Goal: Transaction & Acquisition: Book appointment/travel/reservation

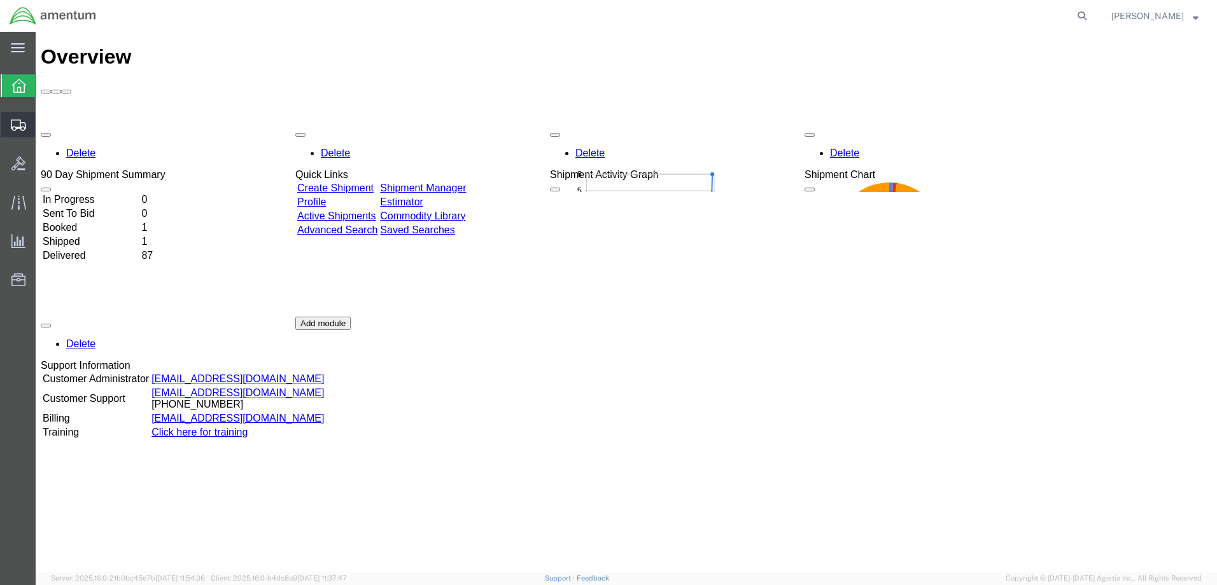
click at [0, 0] on span "Shipment Manager" at bounding box center [0, 0] width 0 height 0
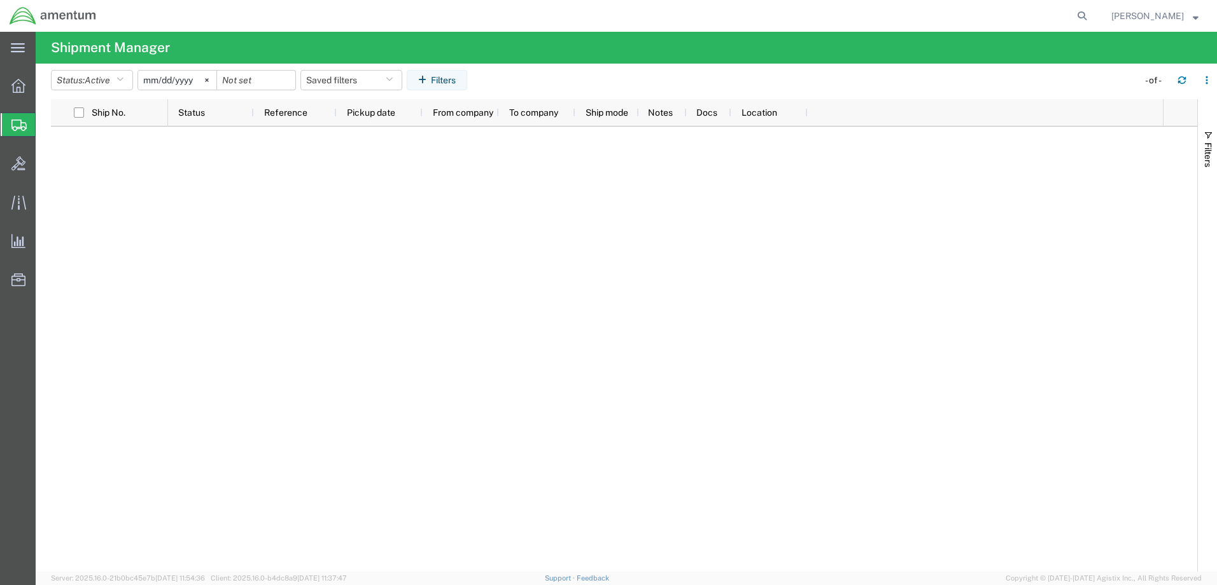
click at [0, 0] on span "Shipment Manager" at bounding box center [0, 0] width 0 height 0
click at [0, 0] on span "Create Shipment" at bounding box center [0, 0] width 0 height 0
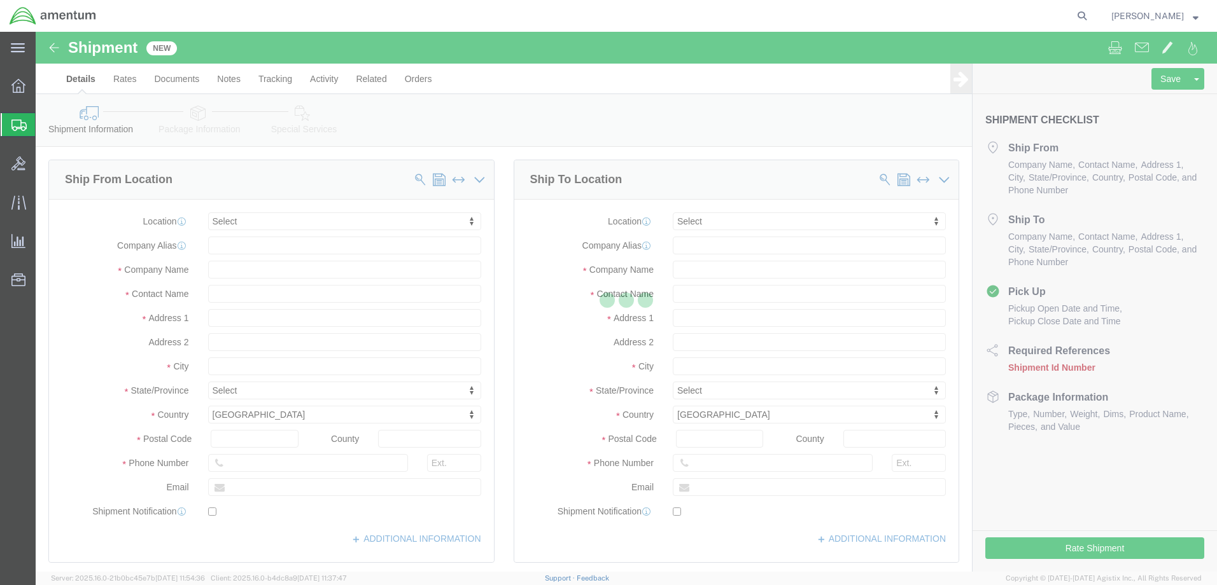
select select
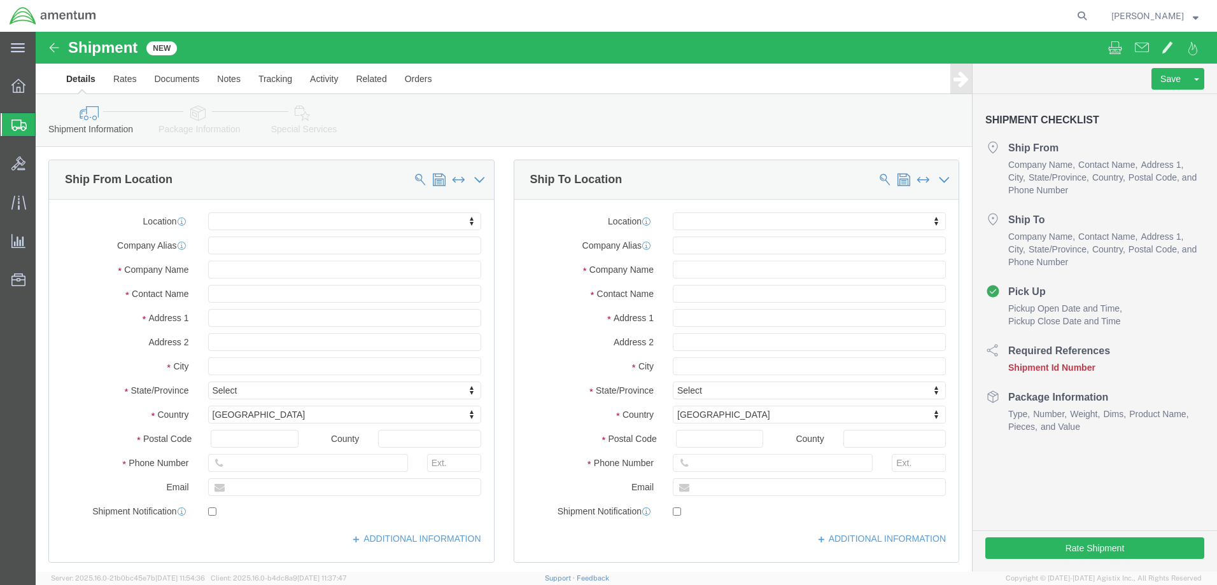
click at [0, 0] on span "Shipment Manager" at bounding box center [0, 0] width 0 height 0
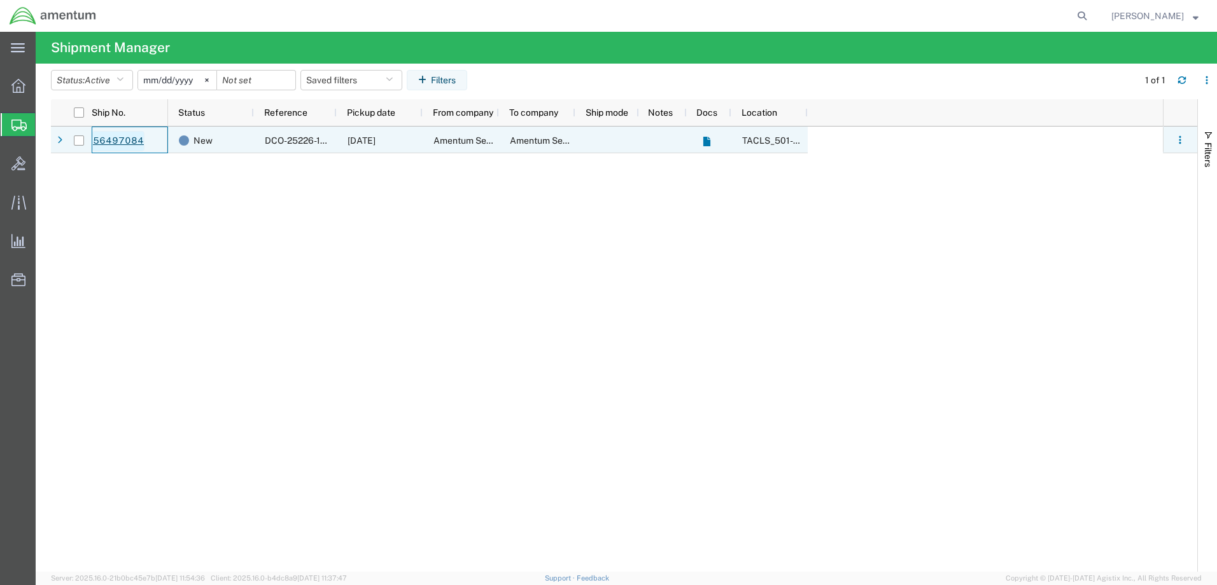
click at [134, 144] on link "56497084" at bounding box center [118, 141] width 52 height 20
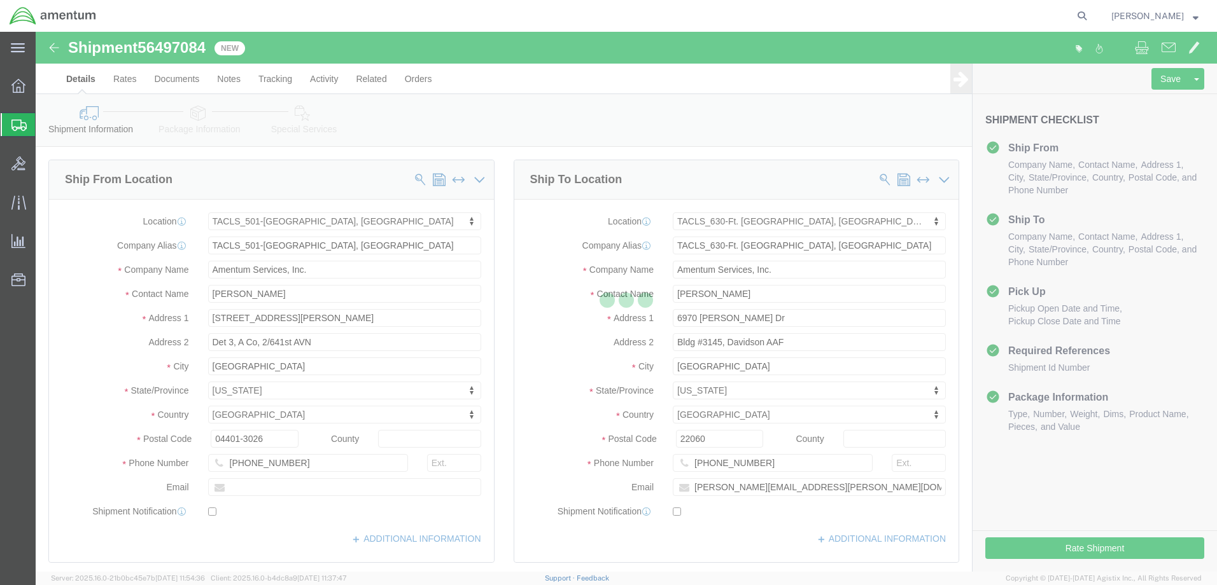
select select "42685"
select select "42715"
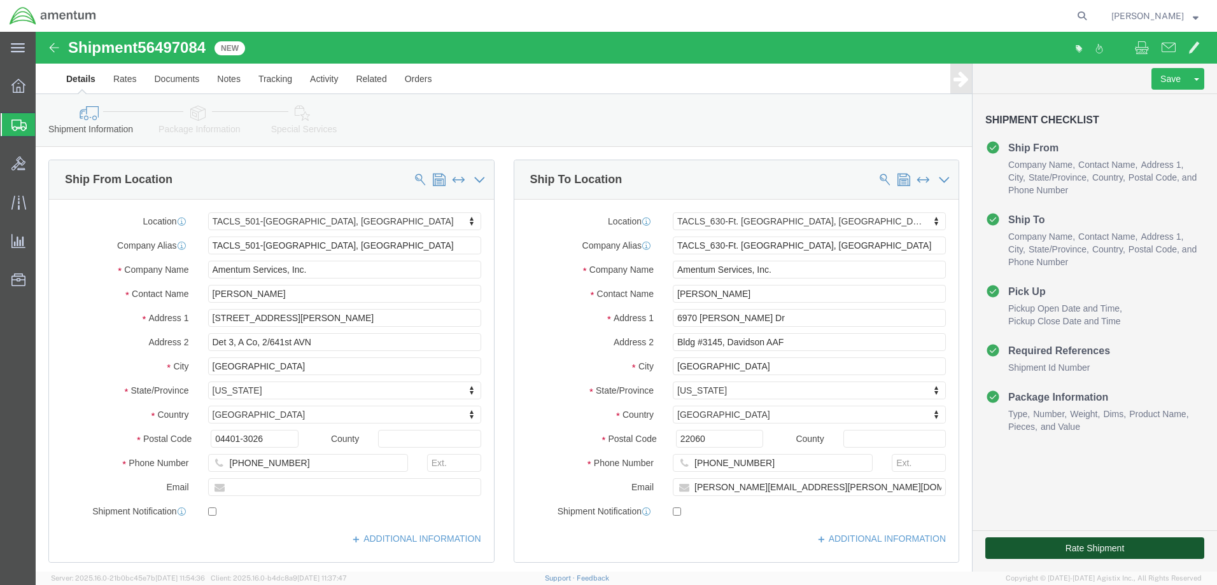
click button "Rate Shipment"
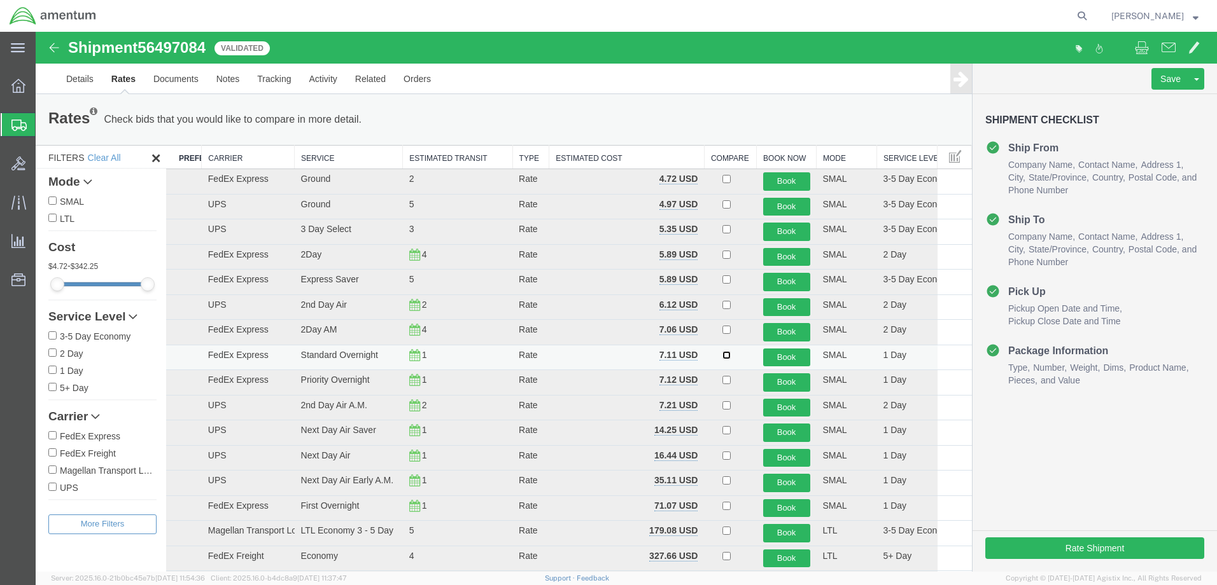
click at [722, 354] on input "checkbox" at bounding box center [726, 355] width 8 height 8
checkbox input "true"
click at [763, 356] on button "Book" at bounding box center [786, 358] width 47 height 18
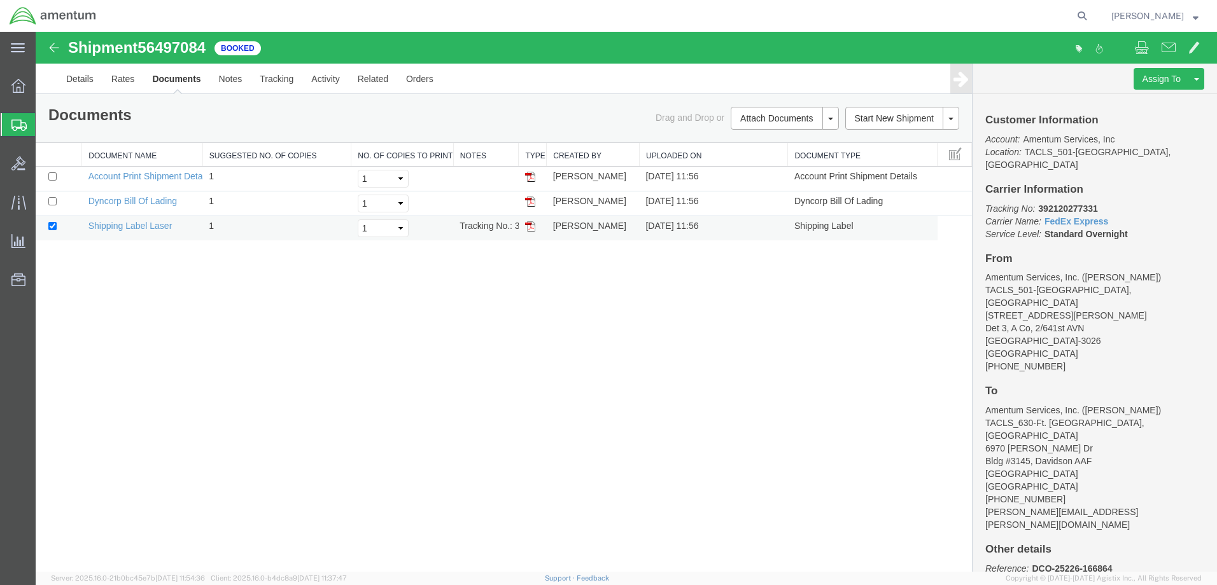
click at [529, 223] on img at bounding box center [530, 226] width 10 height 10
click at [0, 0] on span "Create Shipment" at bounding box center [0, 0] width 0 height 0
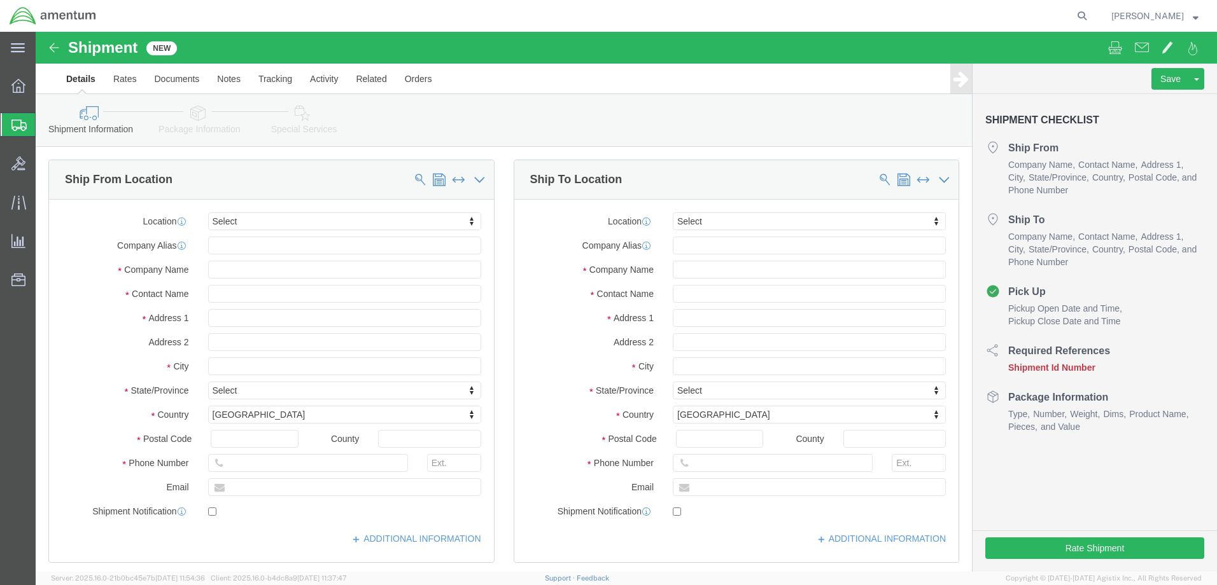
click at [0, 0] on span "Shipment Manager" at bounding box center [0, 0] width 0 height 0
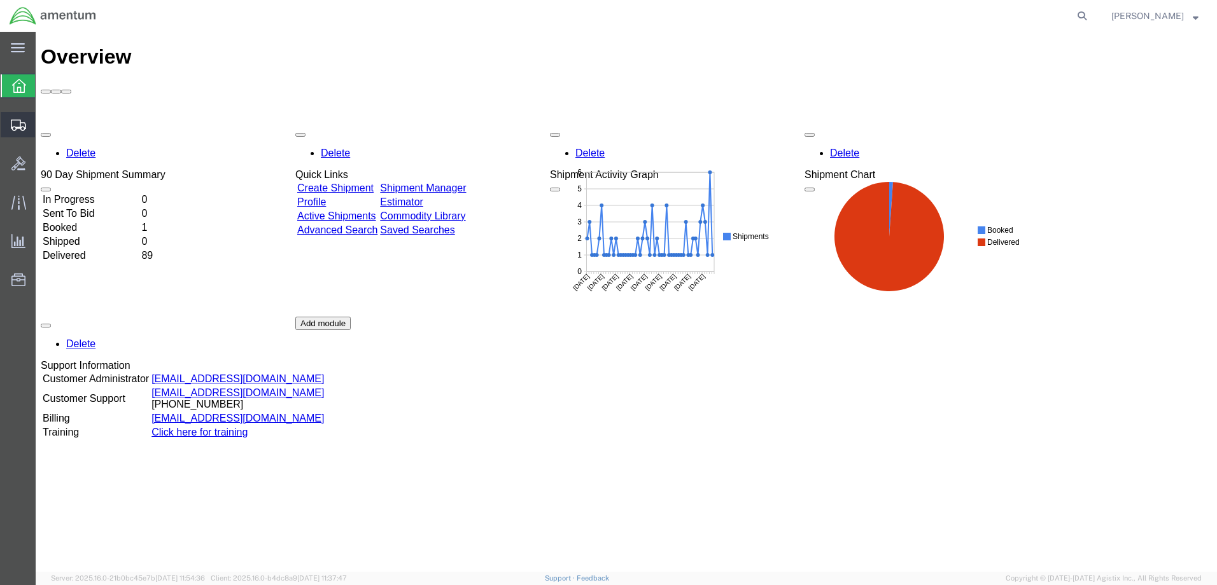
click at [0, 0] on span "Shipment Manager" at bounding box center [0, 0] width 0 height 0
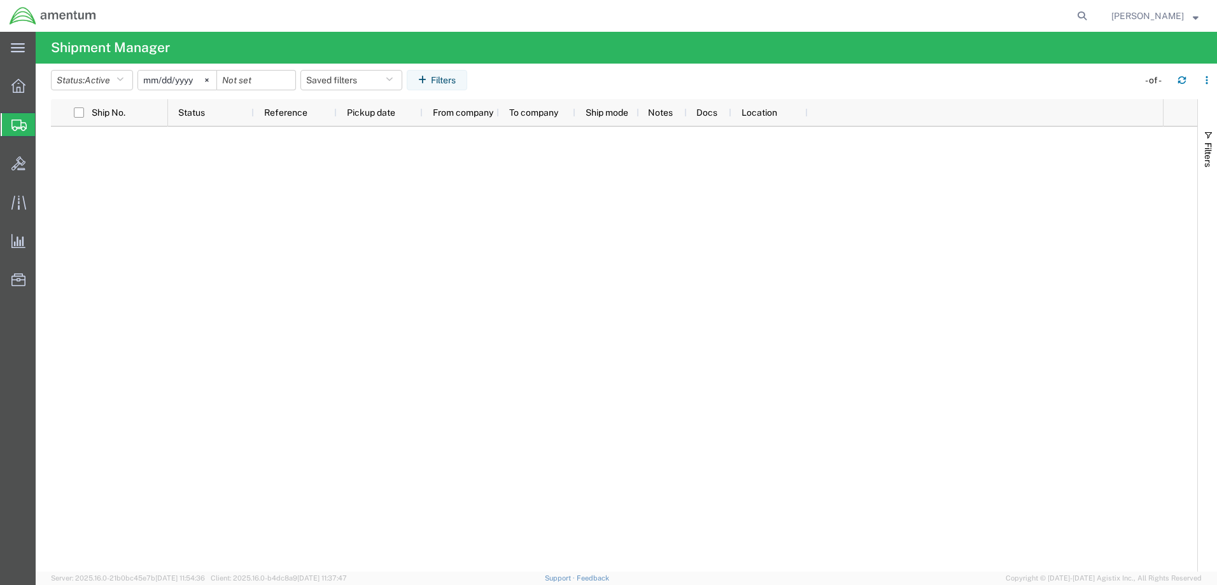
click at [0, 0] on span "Shipment Manager" at bounding box center [0, 0] width 0 height 0
click at [0, 0] on span "Create Shipment" at bounding box center [0, 0] width 0 height 0
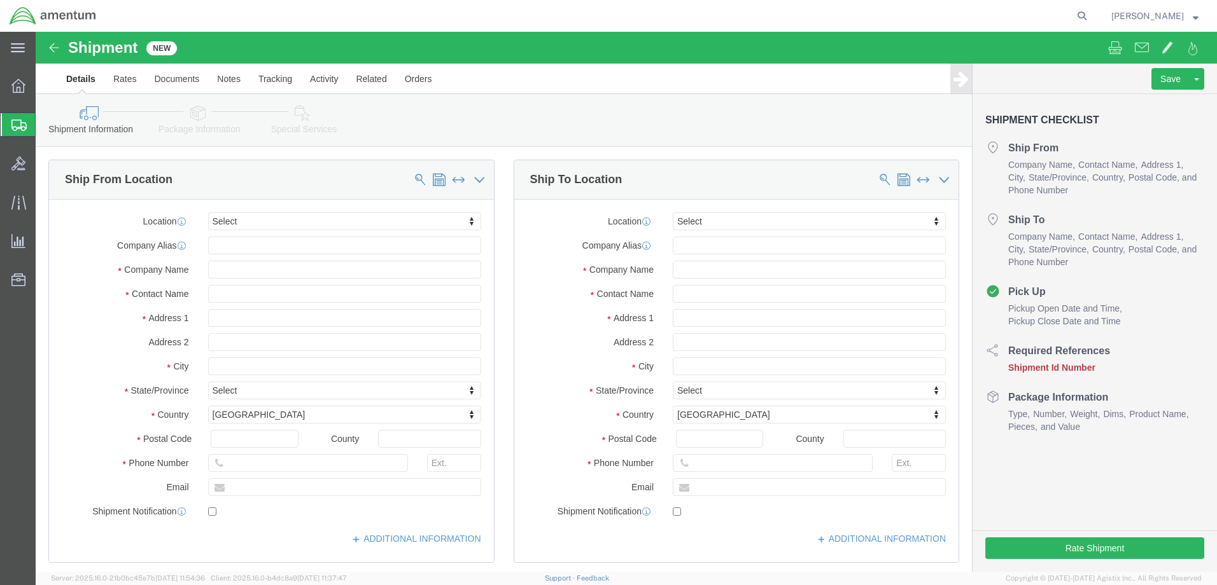
select select
click at [0, 0] on span "Shipment Manager" at bounding box center [0, 0] width 0 height 0
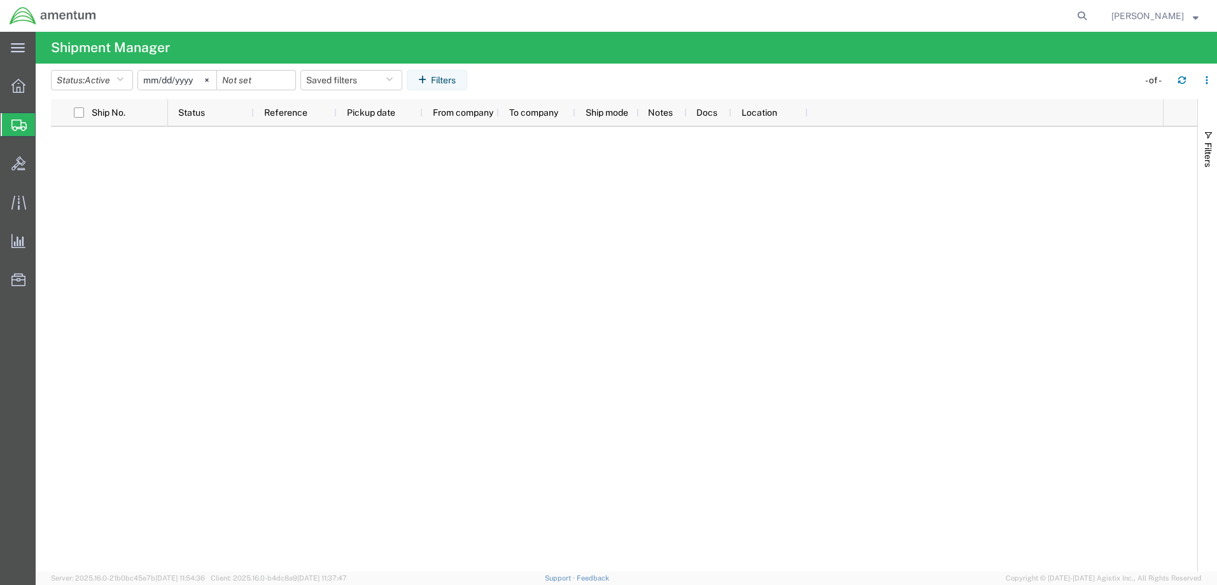
click at [0, 0] on span "Create Shipment" at bounding box center [0, 0] width 0 height 0
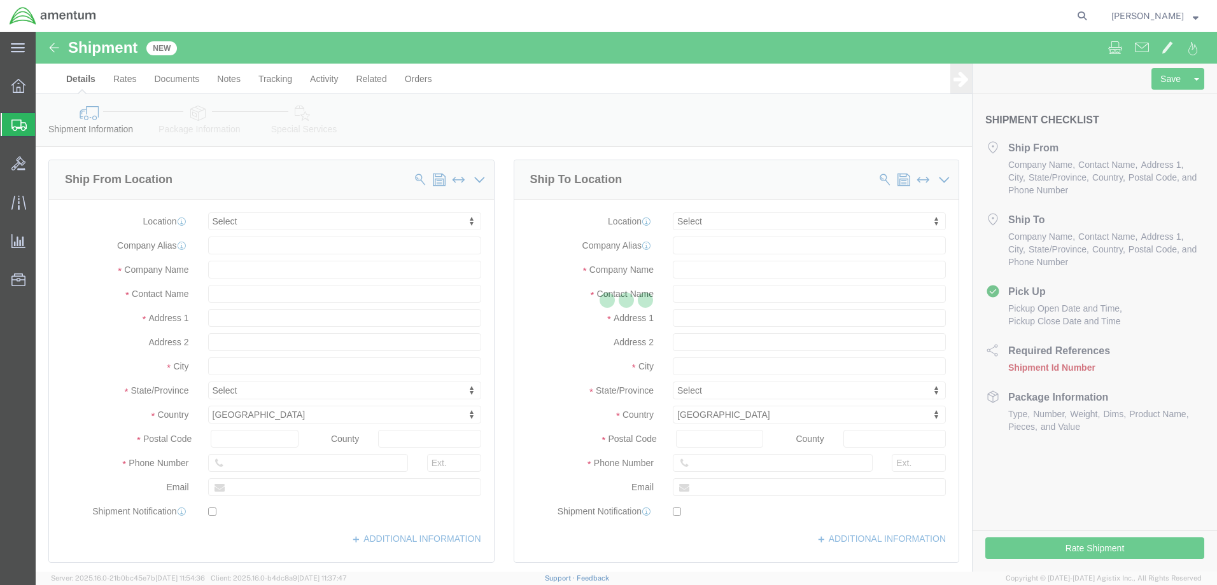
select select
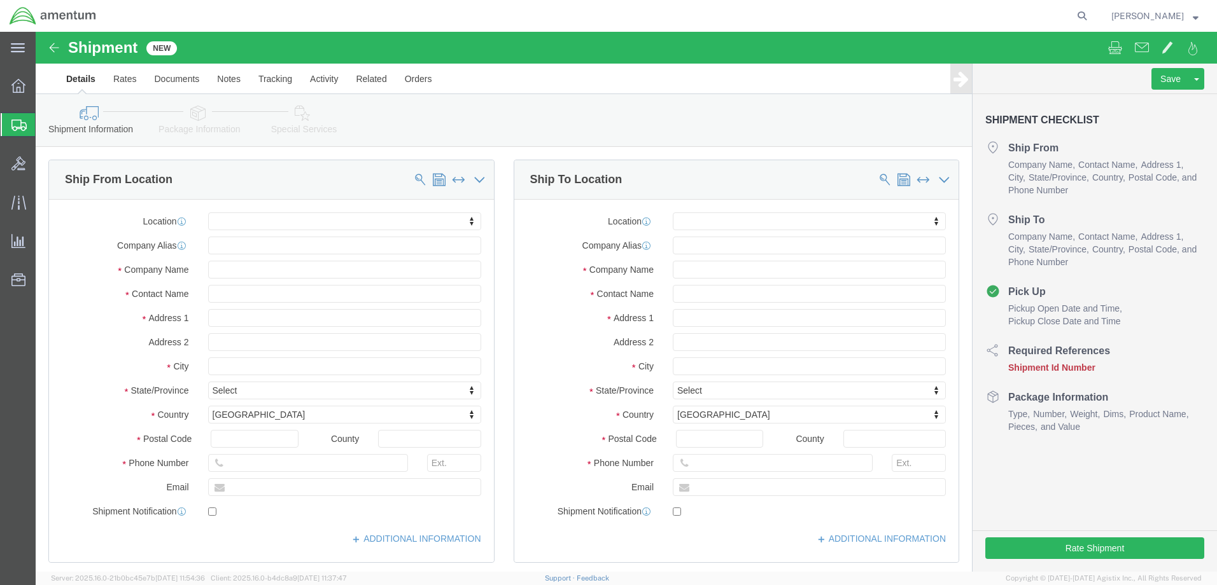
click at [0, 0] on span "Shipment Manager" at bounding box center [0, 0] width 0 height 0
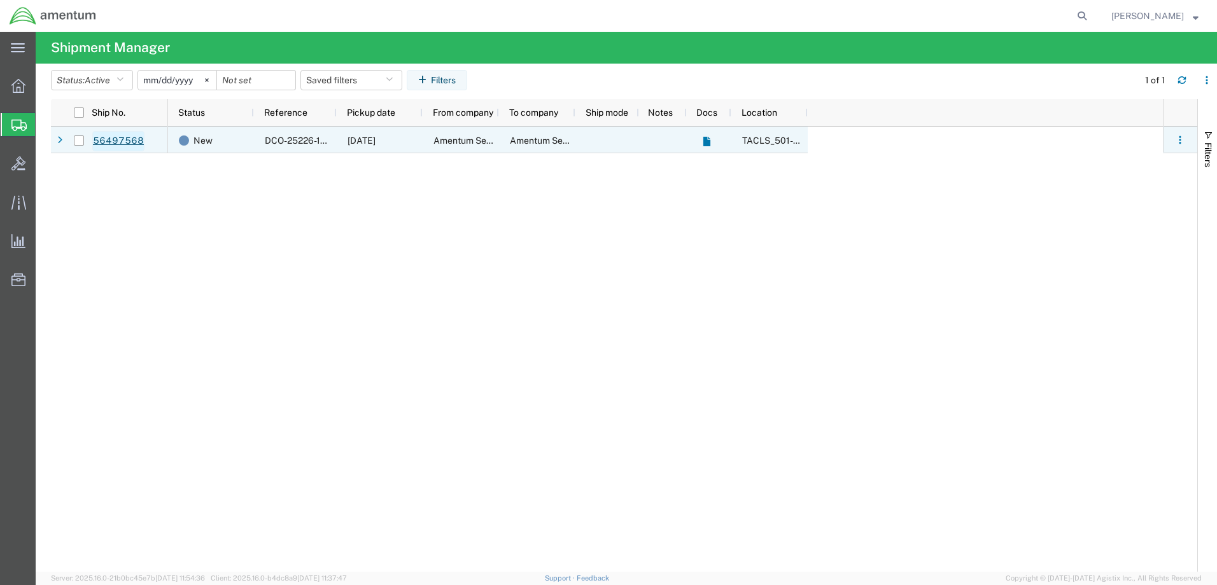
click at [127, 142] on link "56497568" at bounding box center [118, 141] width 52 height 20
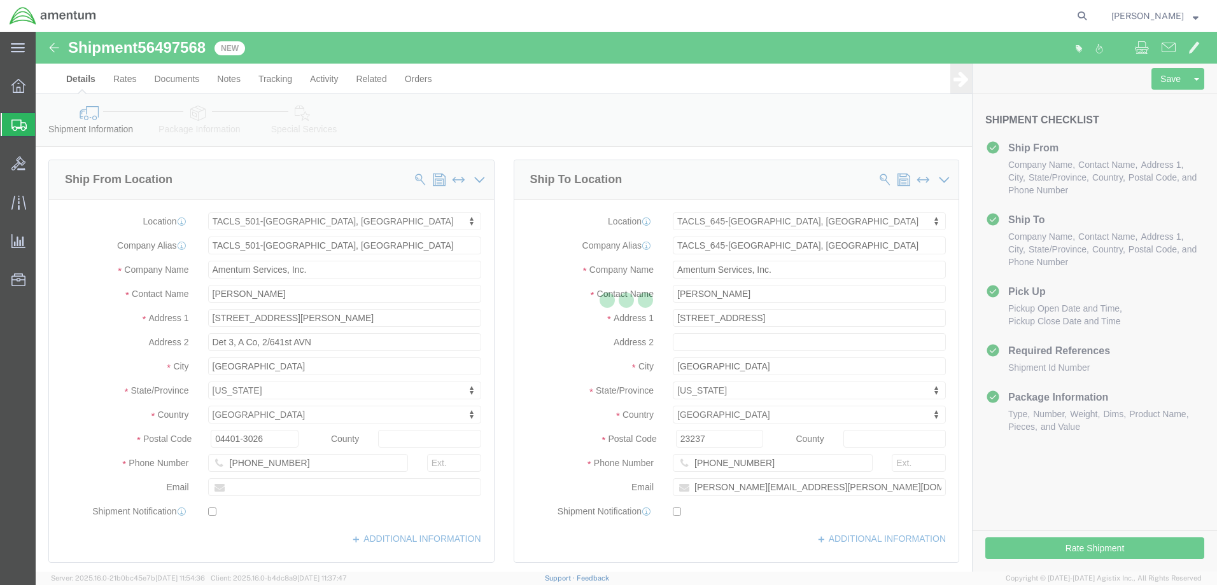
select select "42685"
select select "42721"
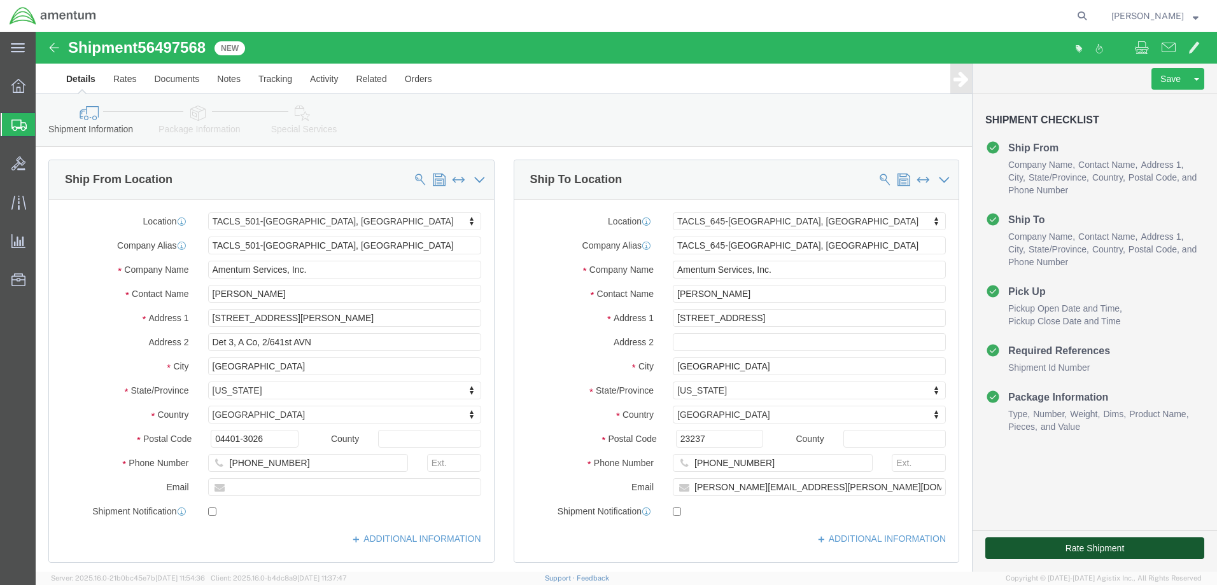
click button "Rate Shipment"
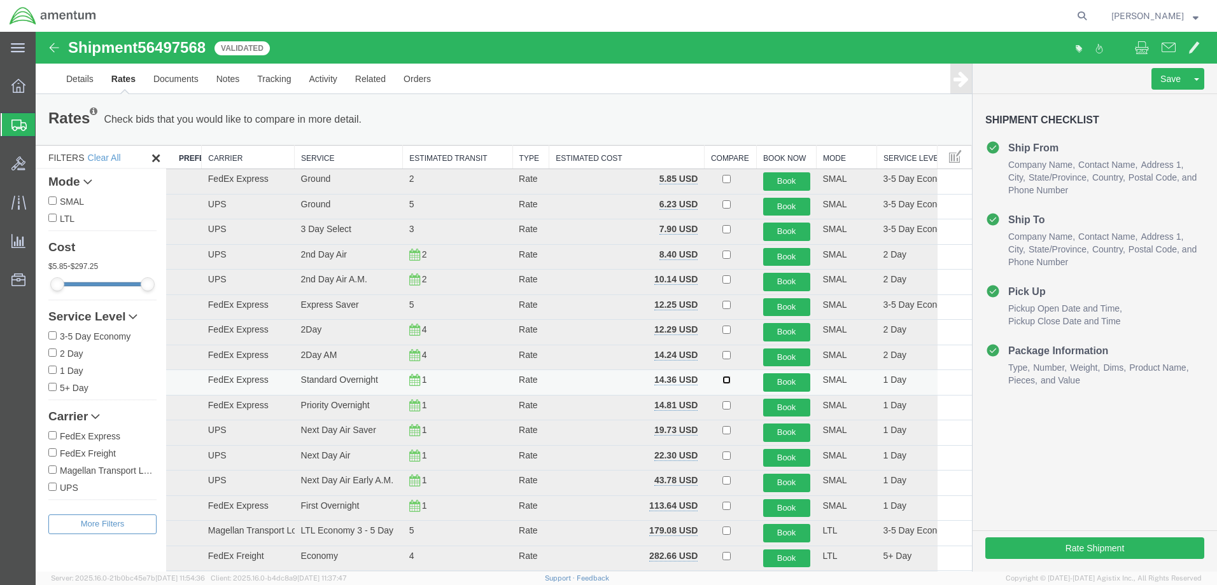
click at [722, 381] on input "checkbox" at bounding box center [726, 380] width 8 height 8
checkbox input "true"
click at [768, 381] on button "Book" at bounding box center [786, 383] width 47 height 18
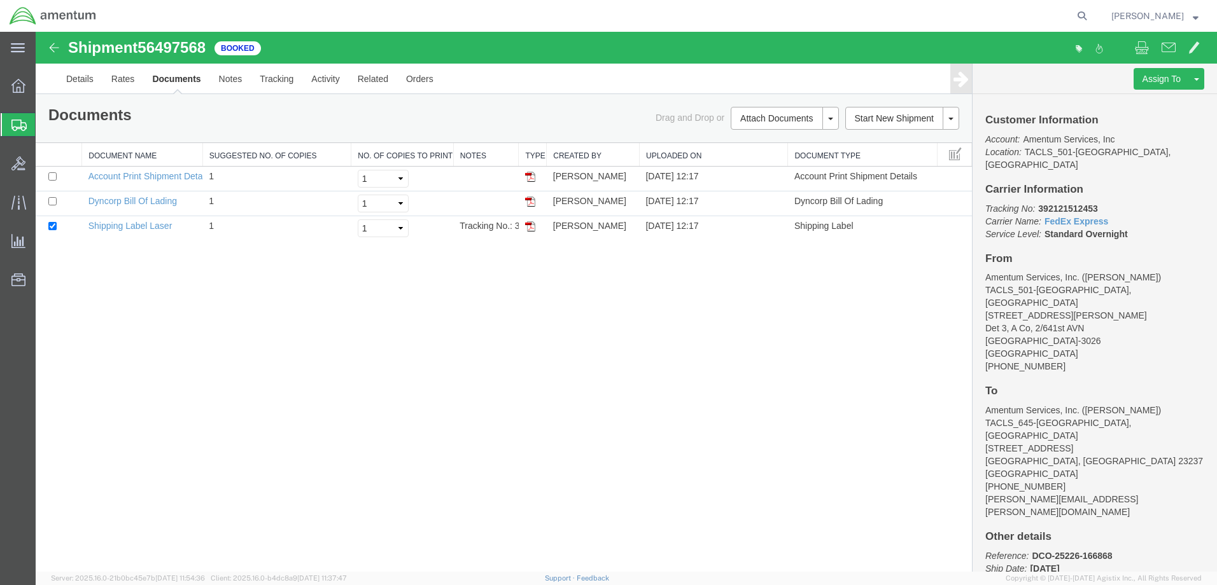
drag, startPoint x: 527, startPoint y: 227, endPoint x: 1037, endPoint y: 367, distance: 529.3
click at [527, 227] on img at bounding box center [530, 226] width 10 height 10
click at [0, 0] on span "Shipment Manager" at bounding box center [0, 0] width 0 height 0
